Goal: Information Seeking & Learning: Learn about a topic

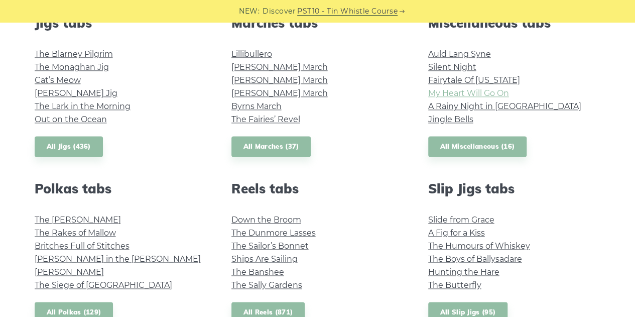
click at [497, 94] on link "My Heart Will Go On" at bounding box center [468, 93] width 81 height 10
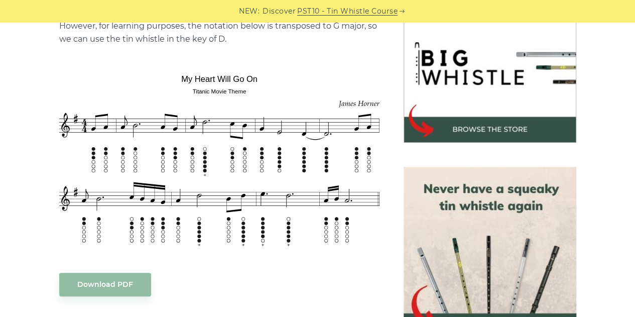
scroll to position [347, 0]
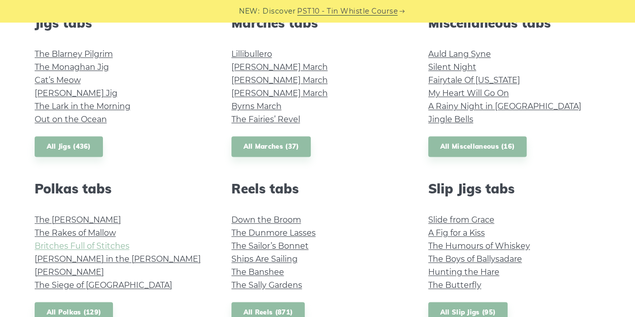
click at [106, 246] on link "Britches Full of Stitches" at bounding box center [82, 246] width 95 height 10
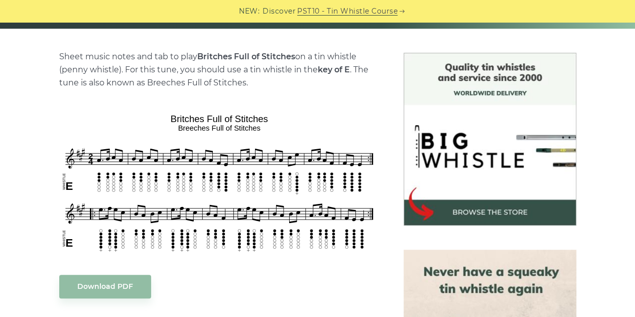
scroll to position [257, 0]
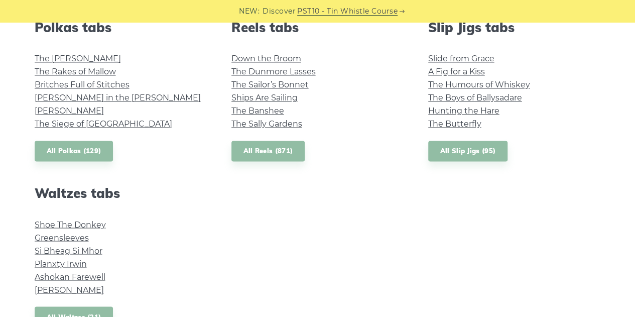
scroll to position [761, 0]
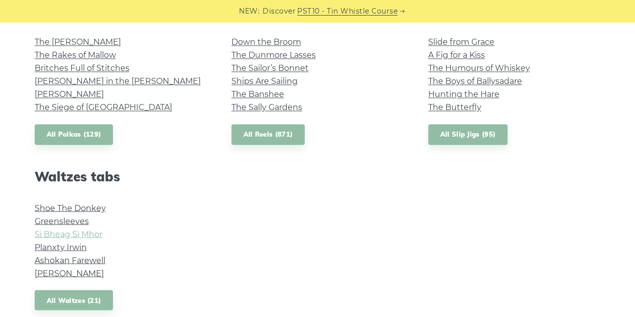
click at [92, 235] on link "Si­ Bheag Si­ Mhor" at bounding box center [69, 234] width 68 height 10
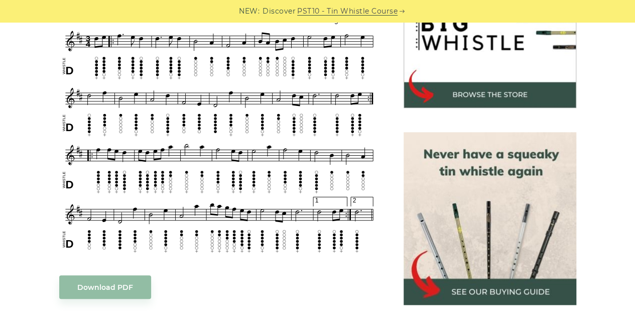
scroll to position [323, 0]
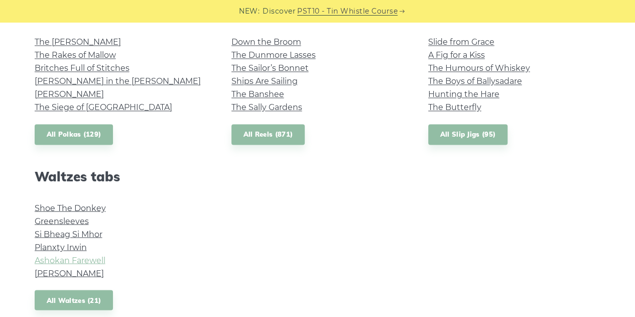
click at [93, 259] on link "Ashokan Farewell" at bounding box center [70, 260] width 71 height 10
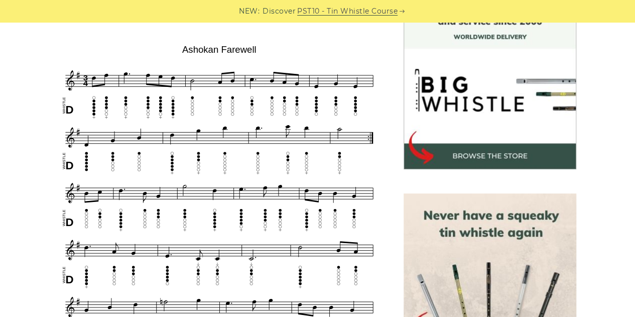
scroll to position [317, 0]
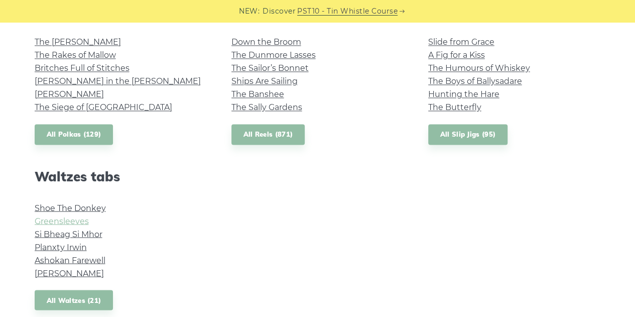
click at [75, 220] on link "Greensleeves" at bounding box center [62, 221] width 54 height 10
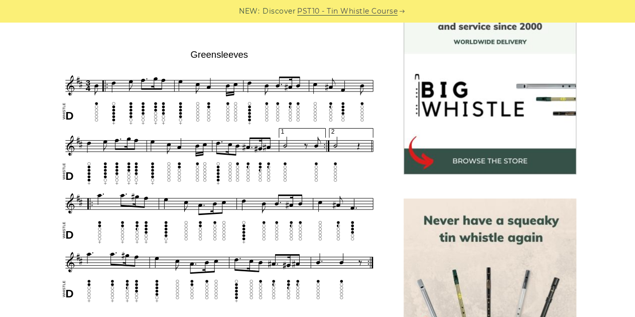
scroll to position [288, 0]
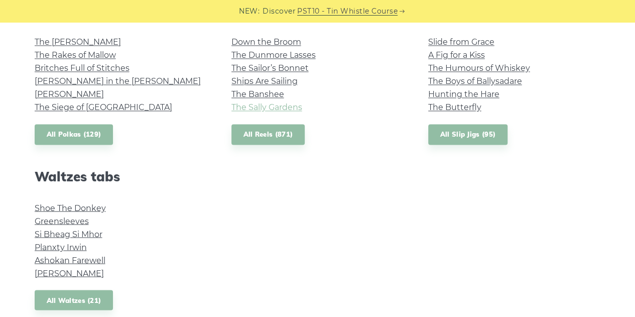
click at [294, 108] on link "The Sally Gardens" at bounding box center [267, 107] width 71 height 10
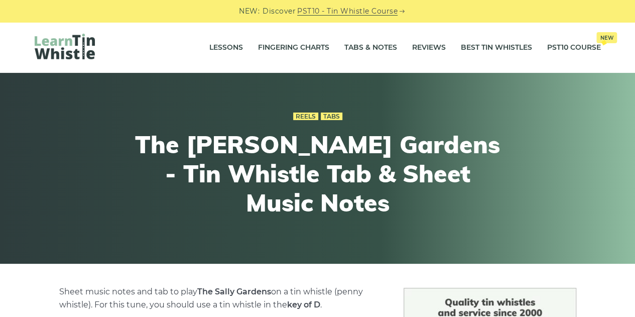
click at [624, 44] on div "Lessons Fingering Charts Tabs & Notes Reviews Best Tin Whistles PST10 Course Ne…" at bounding box center [318, 47] width 615 height 51
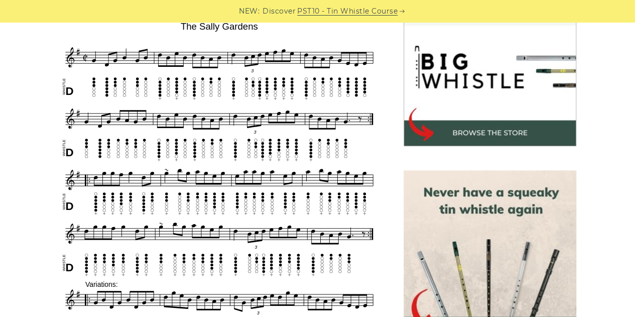
scroll to position [318, 0]
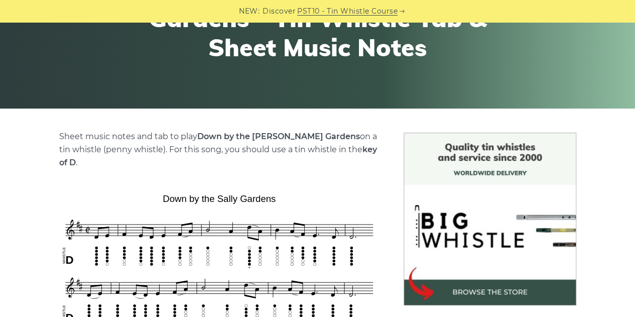
scroll to position [292, 0]
